Goal: Task Accomplishment & Management: Manage account settings

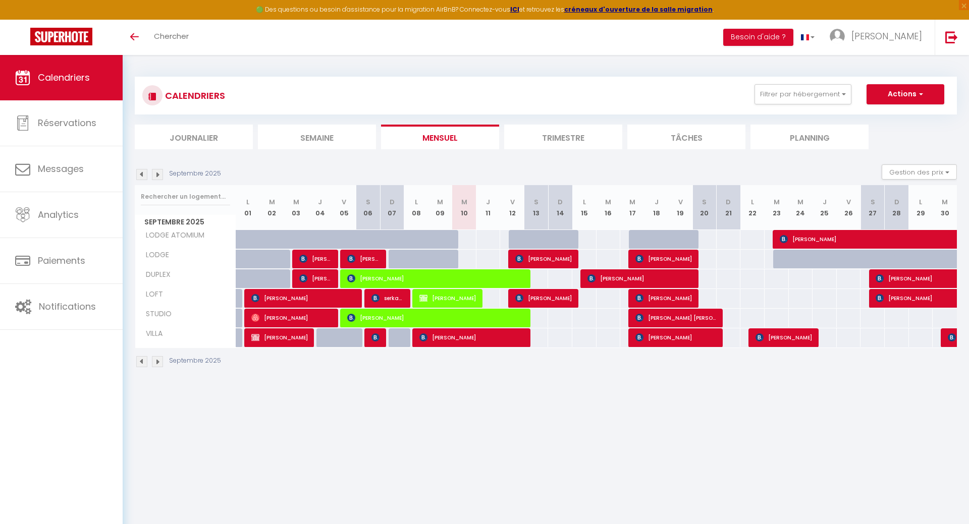
click at [159, 177] on img at bounding box center [157, 174] width 11 height 11
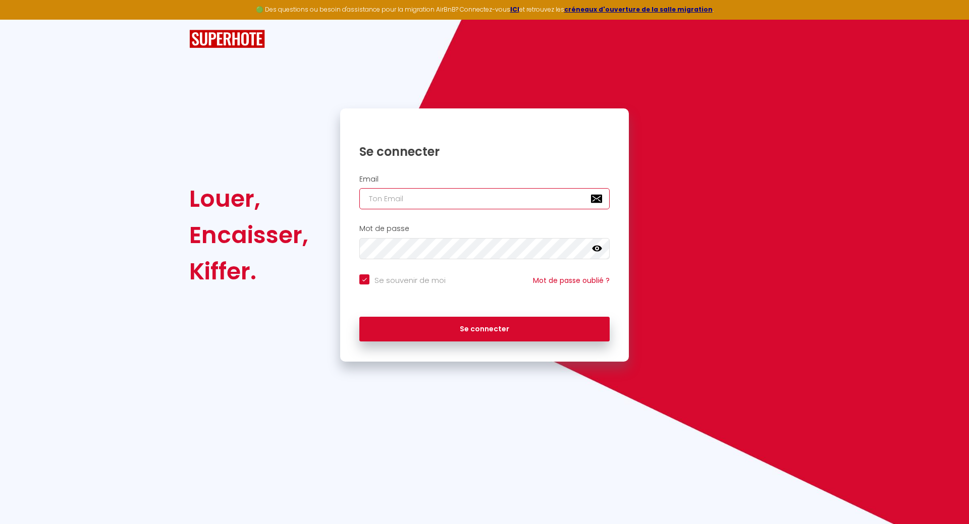
click at [384, 199] on input "email" at bounding box center [484, 198] width 250 height 21
type input "S"
checkbox input "true"
type input "SE"
checkbox input "true"
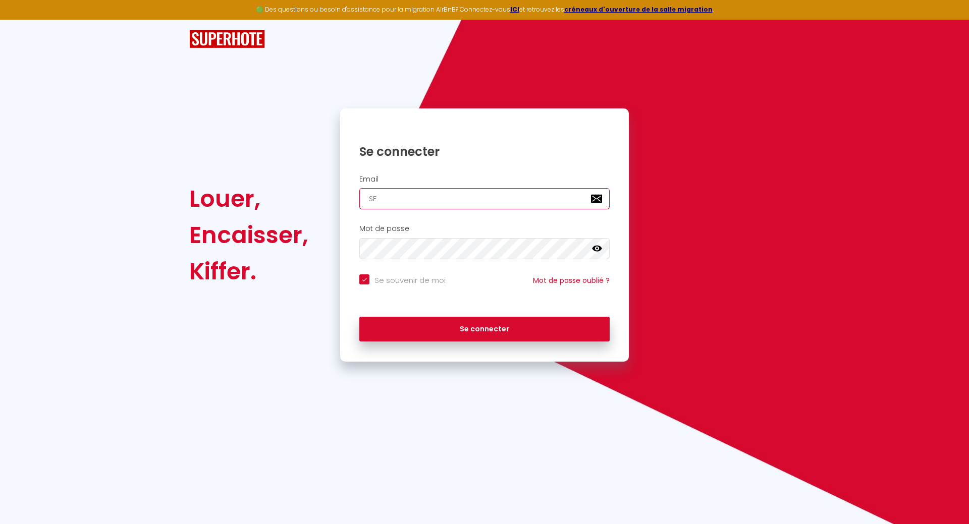
type input "SER"
checkbox input "true"
type input "SERG"
checkbox input "true"
type input "[PERSON_NAME]"
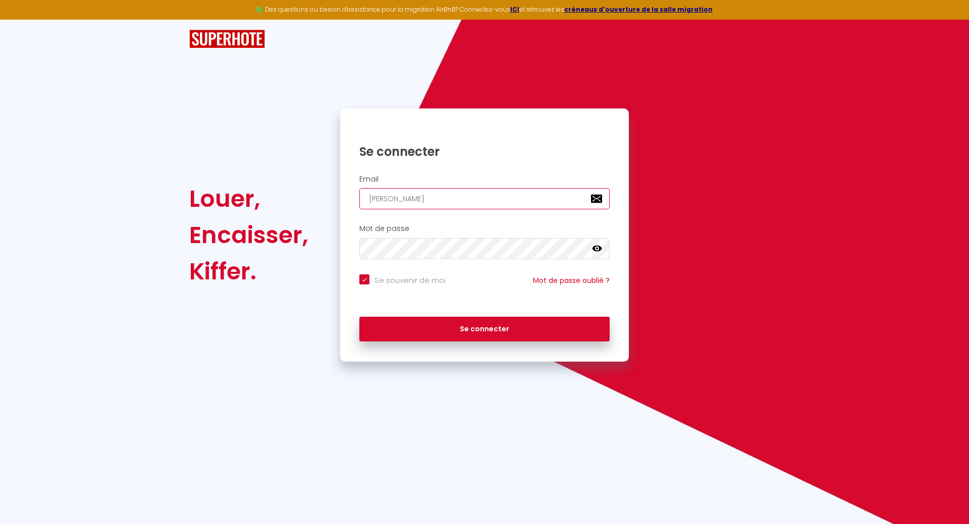
checkbox input "true"
type input "[PERSON_NAME]."
checkbox input "true"
type input "[PERSON_NAME].D"
checkbox input "true"
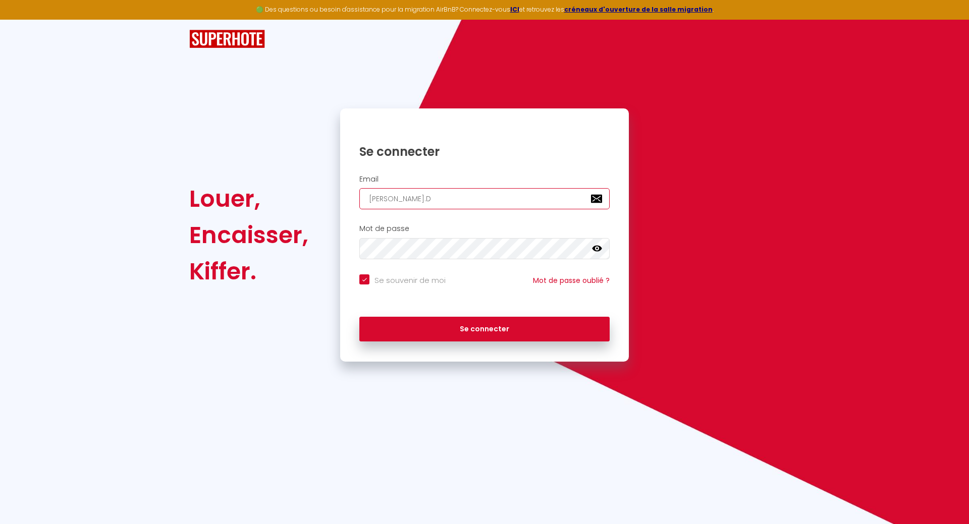
type input "[PERSON_NAME].DR"
checkbox input "true"
type input "[PERSON_NAME].DRE"
checkbox input "true"
type input "[PERSON_NAME].DRES"
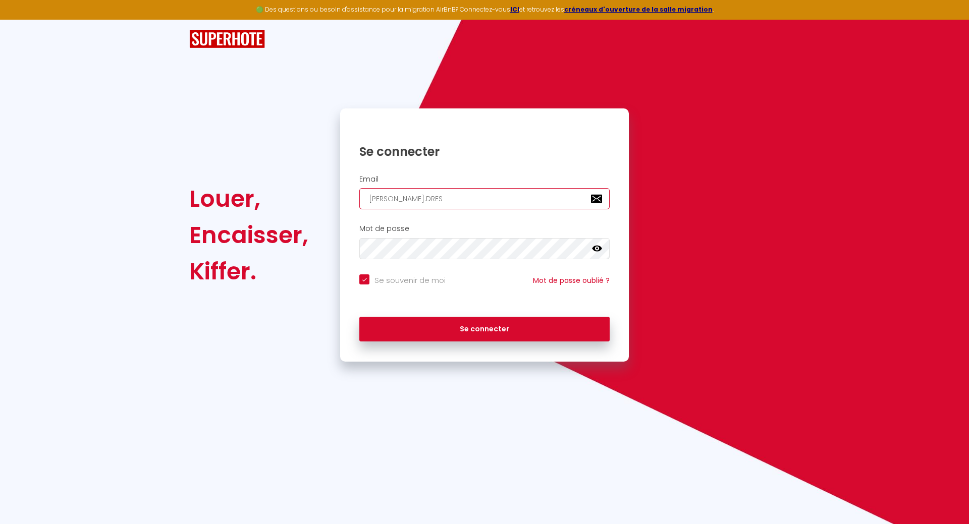
checkbox input "true"
type input "[PERSON_NAME].DRESE"
checkbox input "true"
type input "[PERSON_NAME].[PERSON_NAME]"
checkbox input "true"
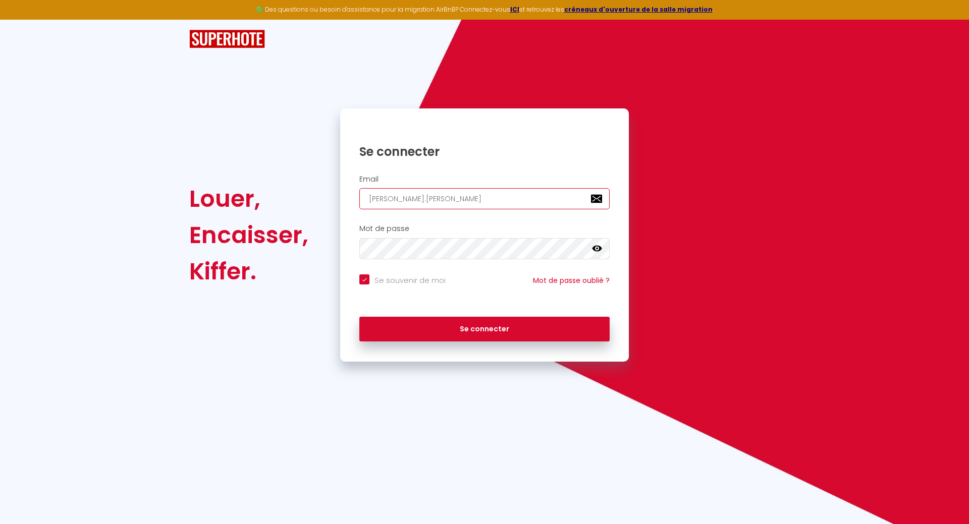
type input "[PERSON_NAME].DRESENS"
checkbox input "true"
type input "[PERSON_NAME].DRESENS@"
checkbox input "true"
type input "[PERSON_NAME]"
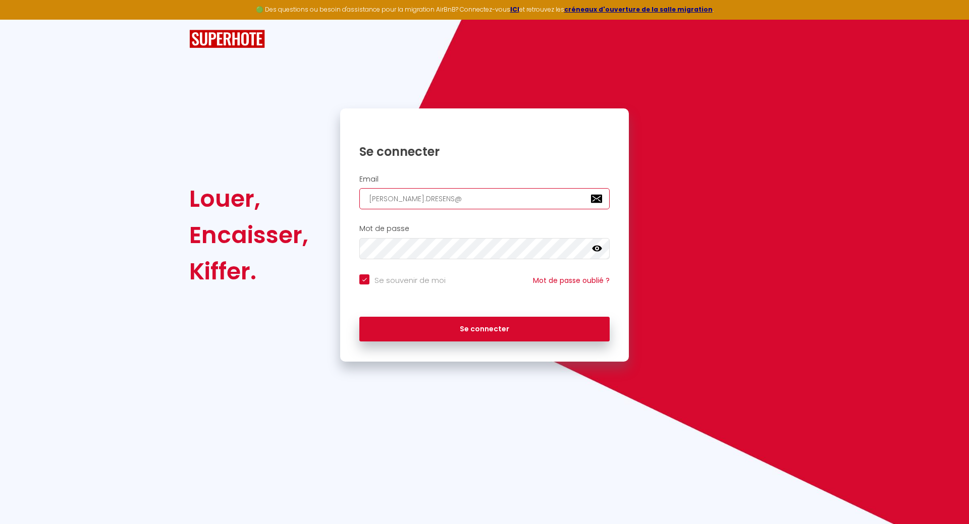
checkbox input "true"
type input "[PERSON_NAME]"
checkbox input "true"
type input "[PERSON_NAME]"
checkbox input "true"
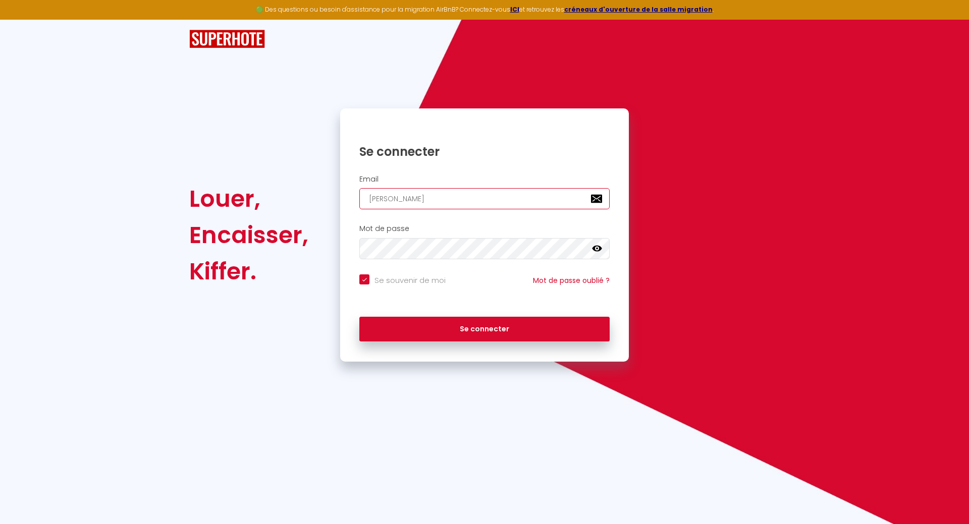
type input "[PERSON_NAME]"
checkbox input "true"
type input "[PERSON_NAME]"
checkbox input "true"
type input "[PERSON_NAME]."
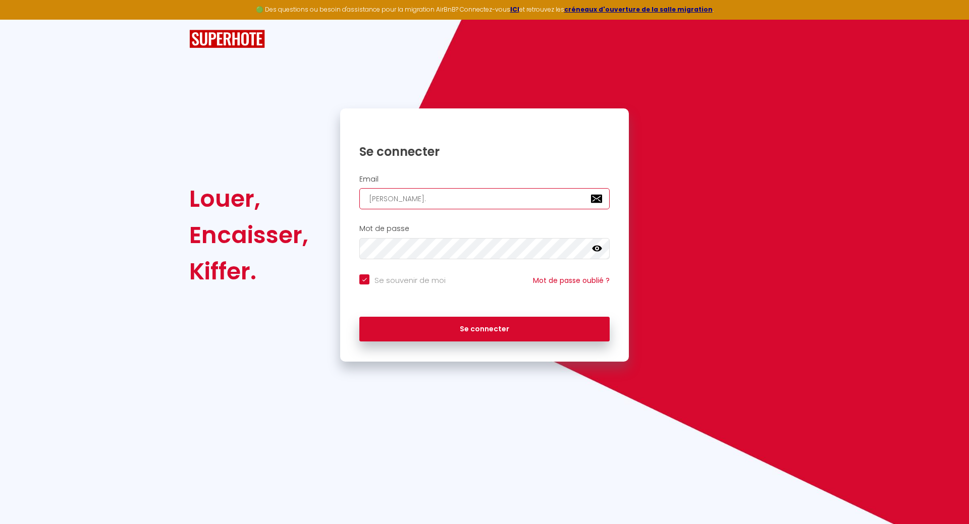
checkbox input "true"
type input "[PERSON_NAME]"
checkbox input "true"
type input "[PERSON_NAME][EMAIL_ADDRESS][DOMAIN_NAME]"
checkbox input "true"
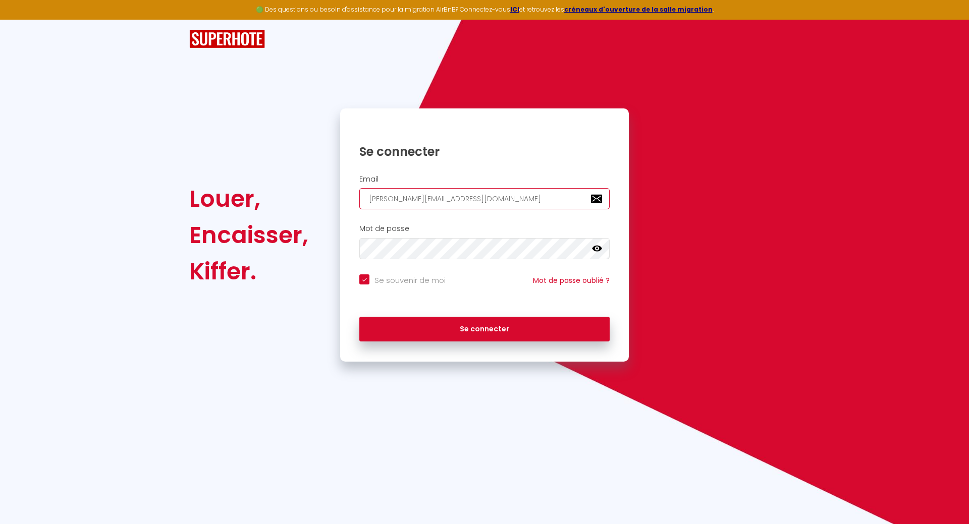
type input "[PERSON_NAME][EMAIL_ADDRESS][DOMAIN_NAME]"
checkbox input "true"
type input "[PERSON_NAME][EMAIL_ADDRESS][DOMAIN_NAME]"
click at [366, 278] on input "Se souvenir de moi" at bounding box center [402, 279] width 86 height 10
checkbox input "false"
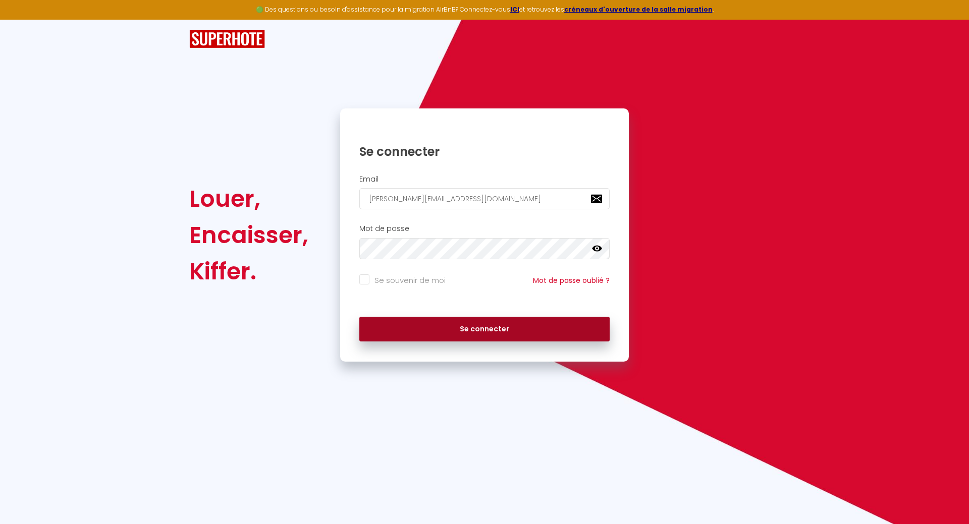
click at [479, 329] on button "Se connecter" at bounding box center [484, 329] width 250 height 25
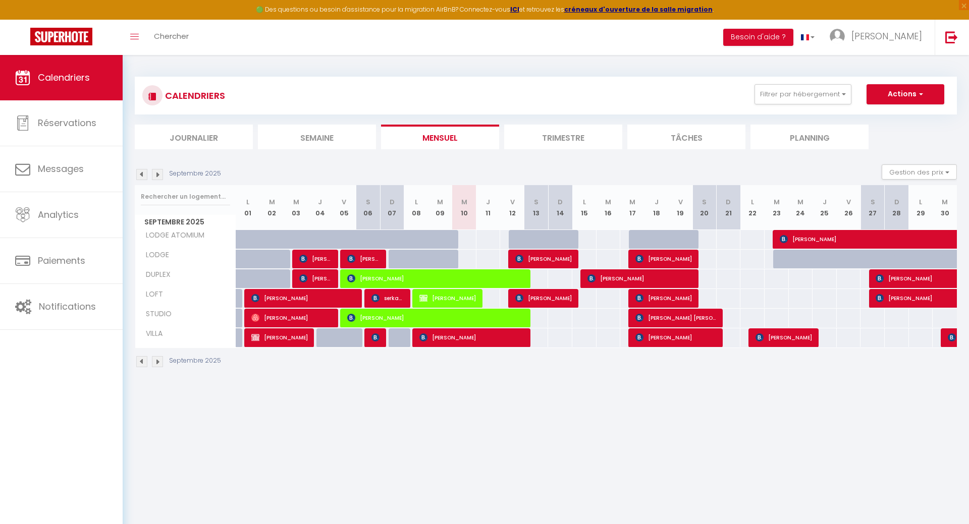
click at [157, 173] on img at bounding box center [157, 174] width 11 height 11
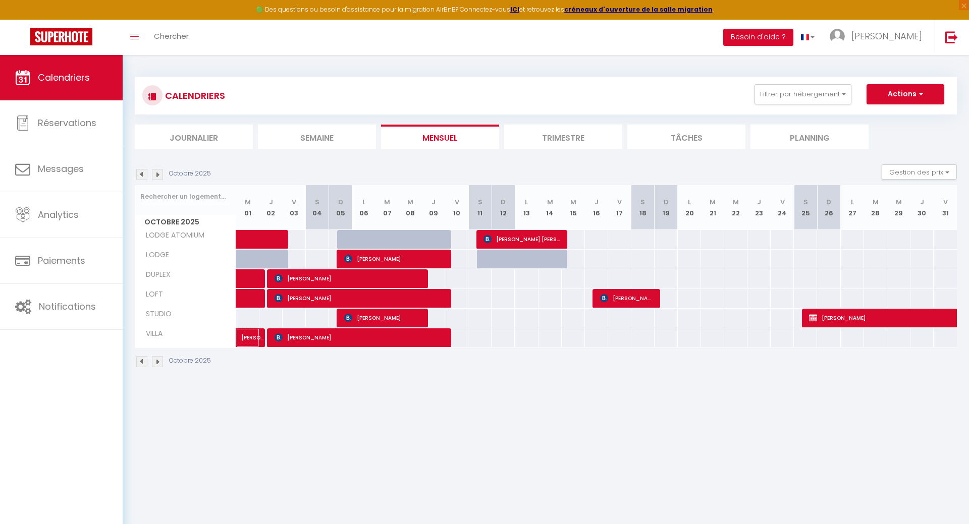
click at [253, 336] on span "[PERSON_NAME]" at bounding box center [252, 332] width 23 height 19
select select "OK"
select select "KO"
select select "0"
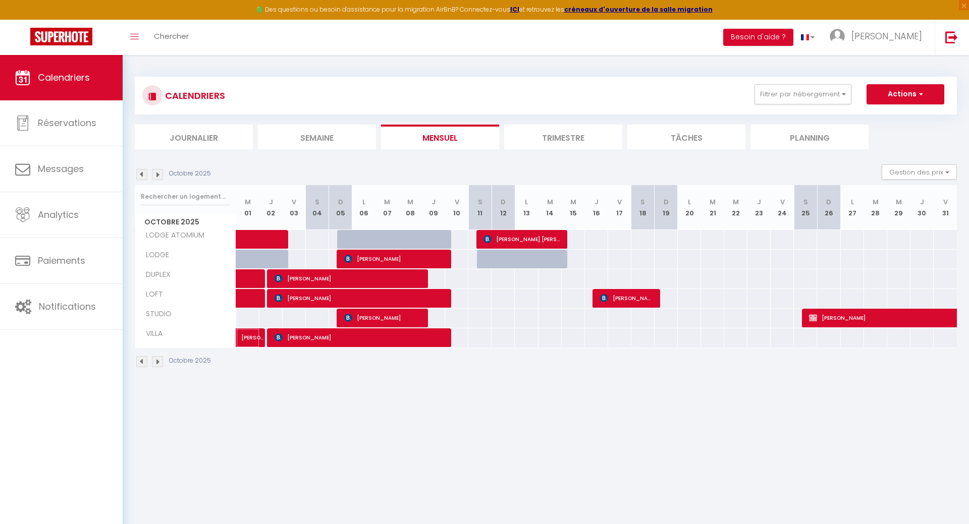
select select "1"
select select
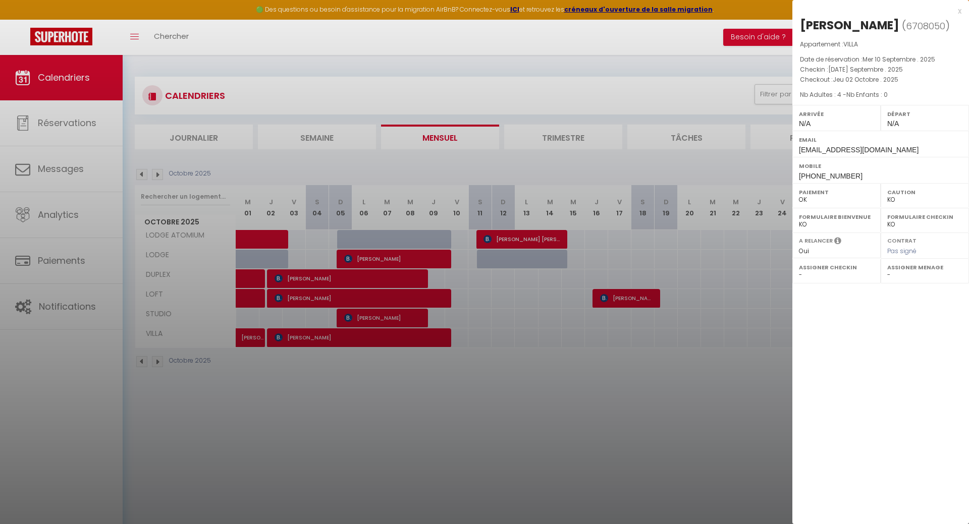
click at [467, 420] on div at bounding box center [484, 262] width 969 height 524
